Goal: Communication & Community: Answer question/provide support

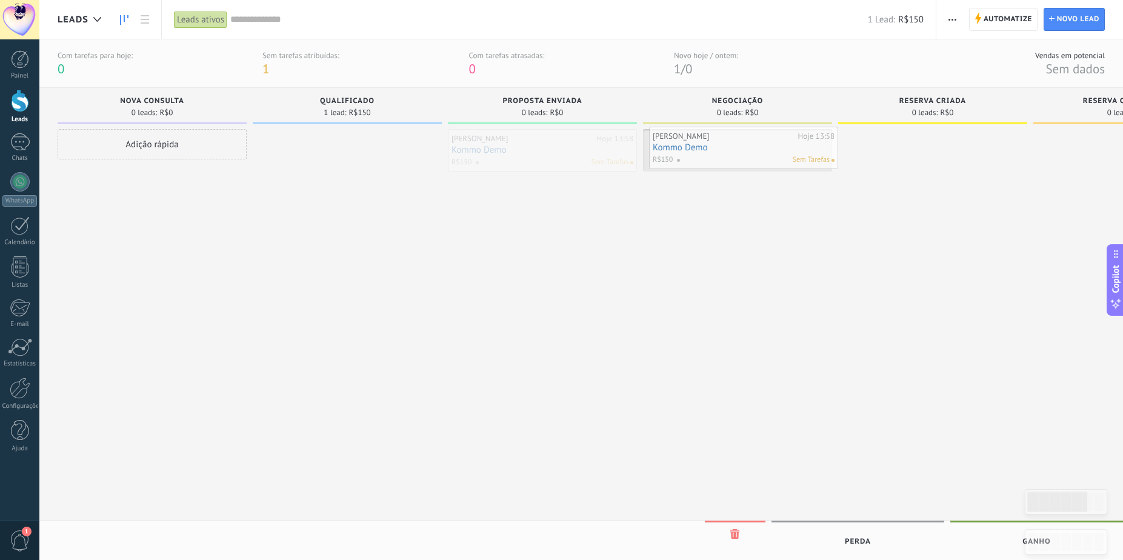
drag, startPoint x: 568, startPoint y: 166, endPoint x: 737, endPoint y: 158, distance: 169.3
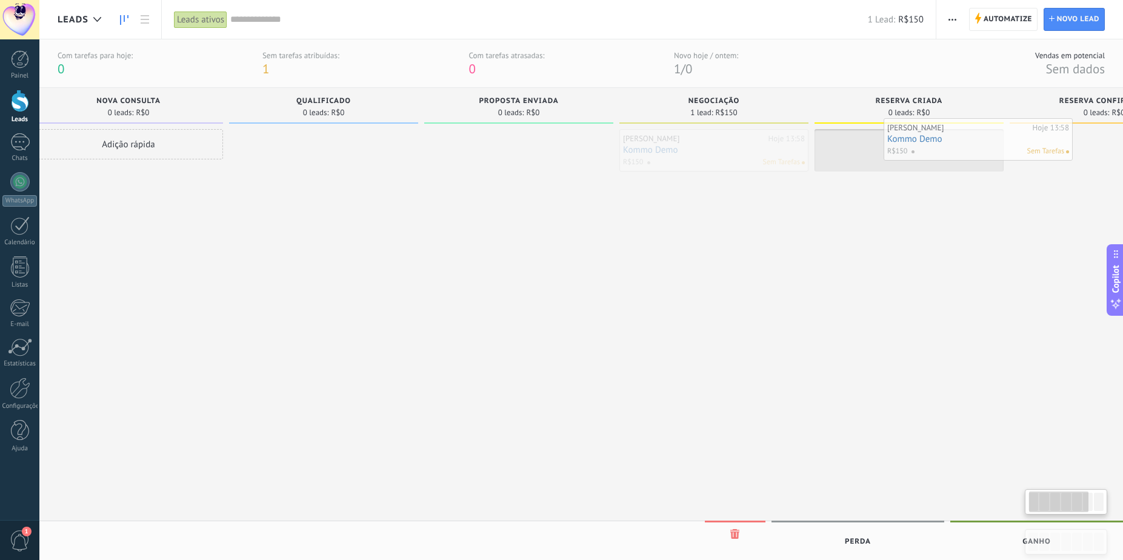
drag, startPoint x: 684, startPoint y: 164, endPoint x: 925, endPoint y: 153, distance: 240.9
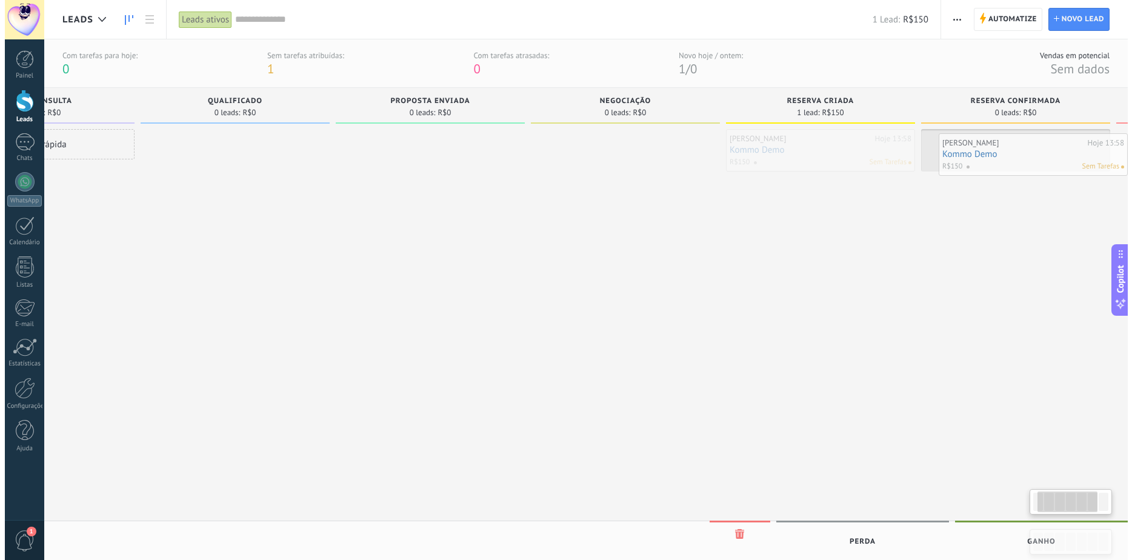
scroll to position [0, 159]
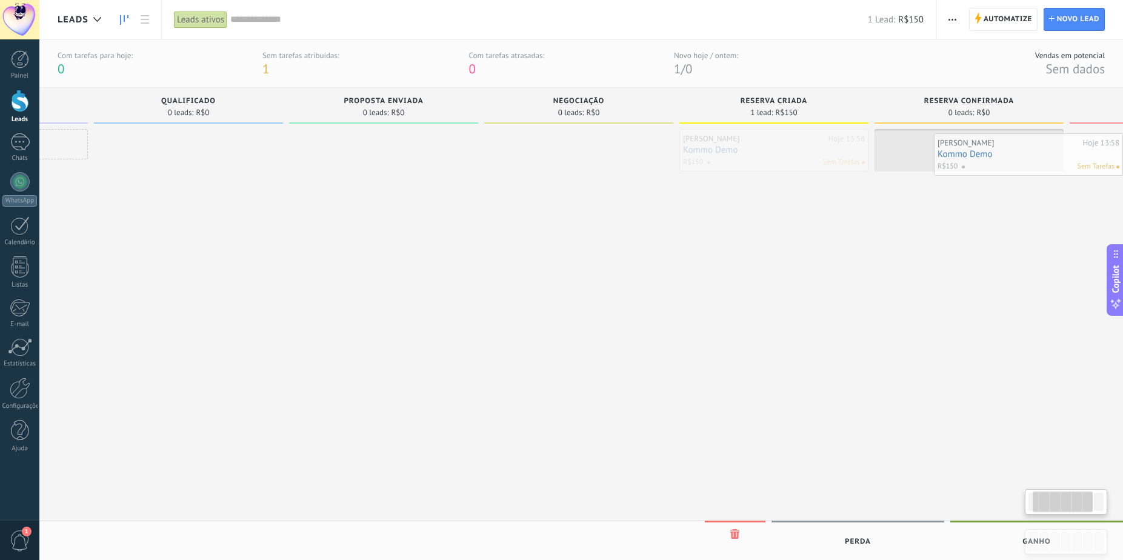
drag, startPoint x: 897, startPoint y: 163, endPoint x: 1020, endPoint y: 164, distance: 122.5
drag, startPoint x: 934, startPoint y: 145, endPoint x: 740, endPoint y: 154, distance: 193.6
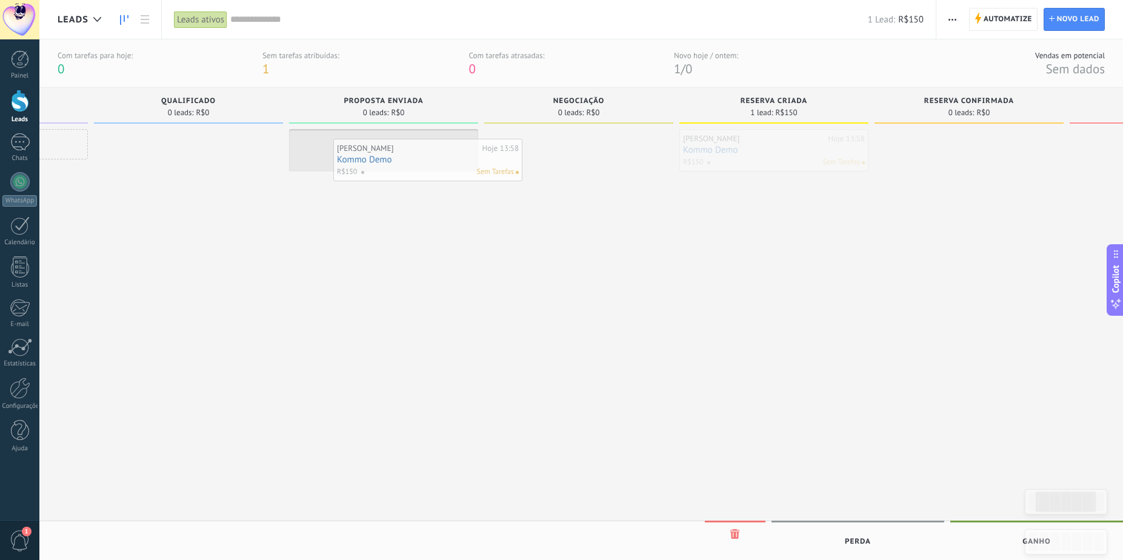
drag, startPoint x: 766, startPoint y: 152, endPoint x: 420, endPoint y: 162, distance: 346.3
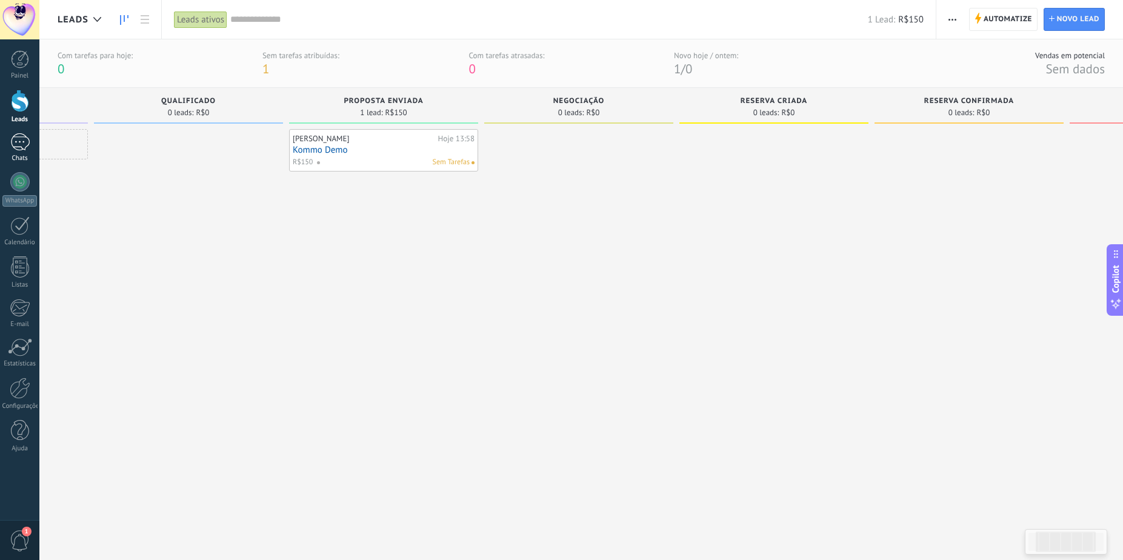
click at [15, 137] on div "1" at bounding box center [19, 142] width 19 height 18
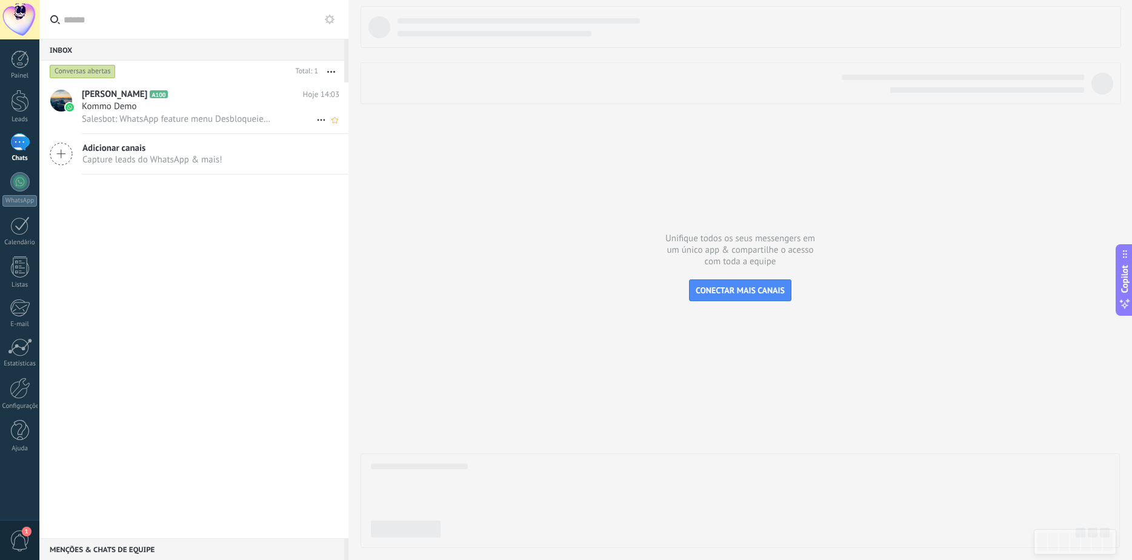
click at [202, 125] on div "[PERSON_NAME] A100 Hoje 14:03 Kommo Demo Salesbot: WhatsApp feature menu Desblo…" at bounding box center [215, 107] width 267 height 51
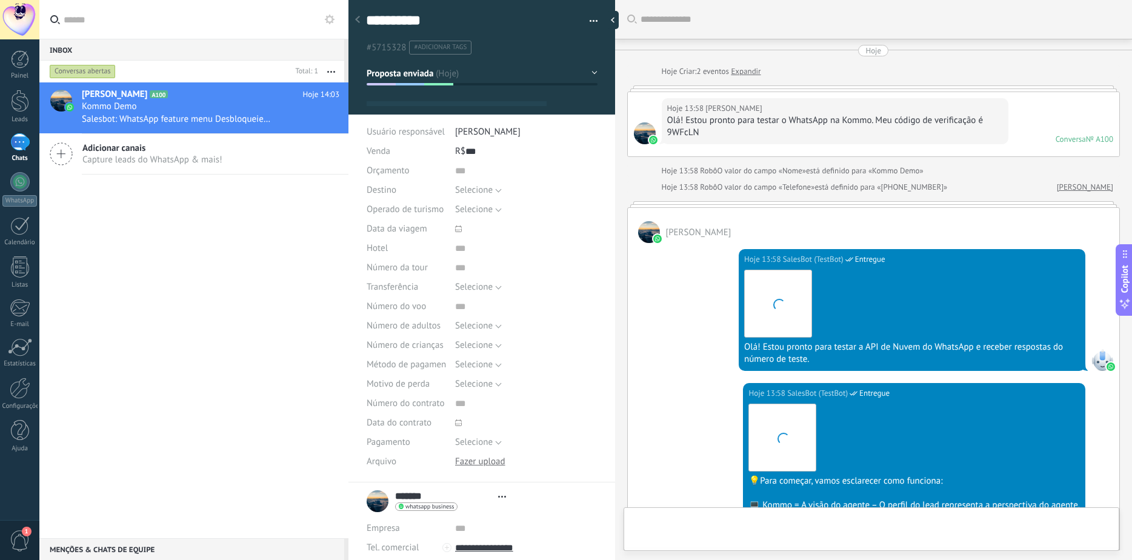
type textarea "**********"
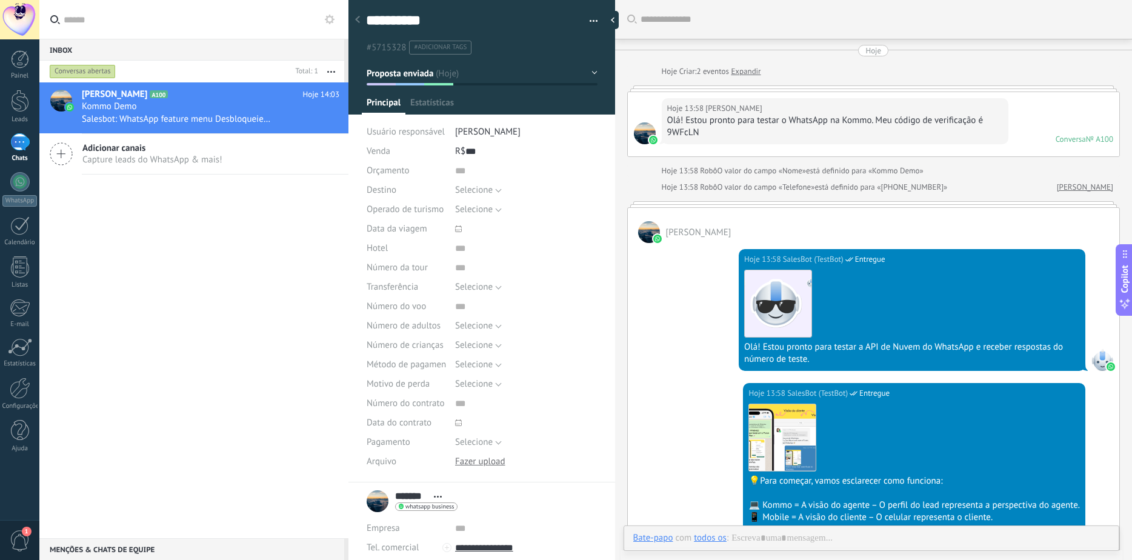
scroll to position [500, 0]
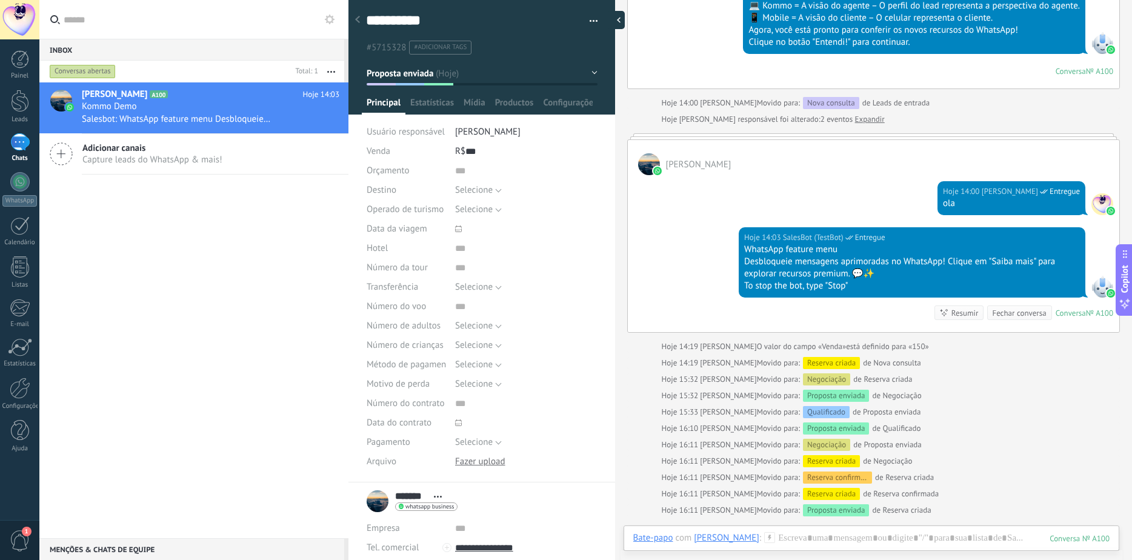
click at [618, 21] on div at bounding box center [616, 20] width 18 height 18
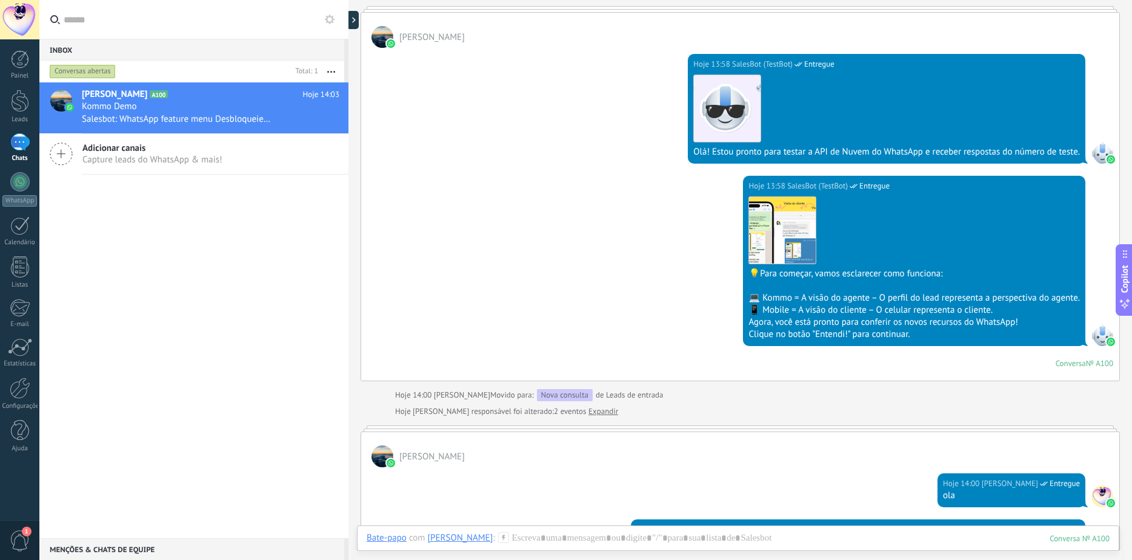
scroll to position [122, 0]
